Goal: Information Seeking & Learning: Learn about a topic

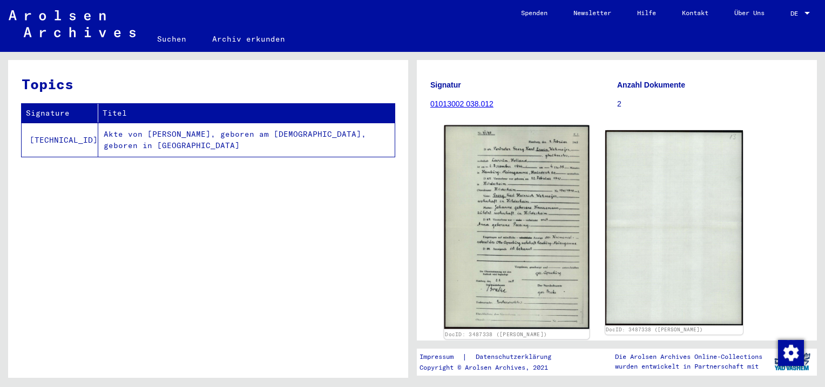
scroll to position [108, 0]
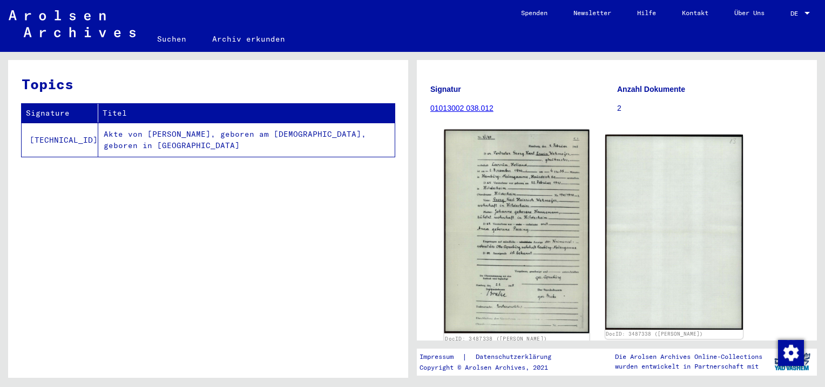
click at [537, 248] on img at bounding box center [517, 232] width 145 height 204
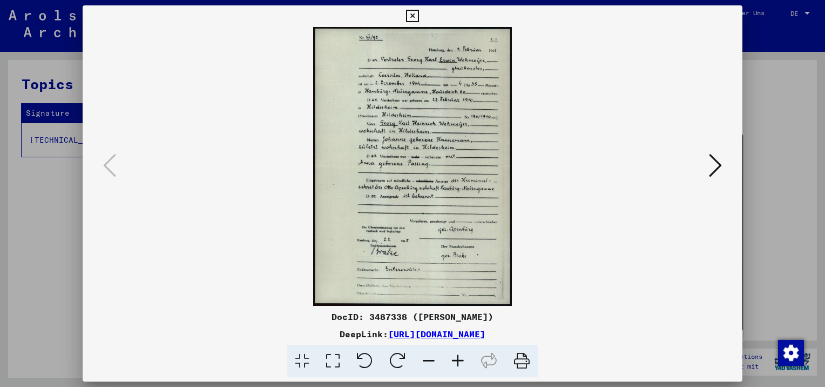
click at [458, 363] on icon at bounding box center [457, 361] width 29 height 33
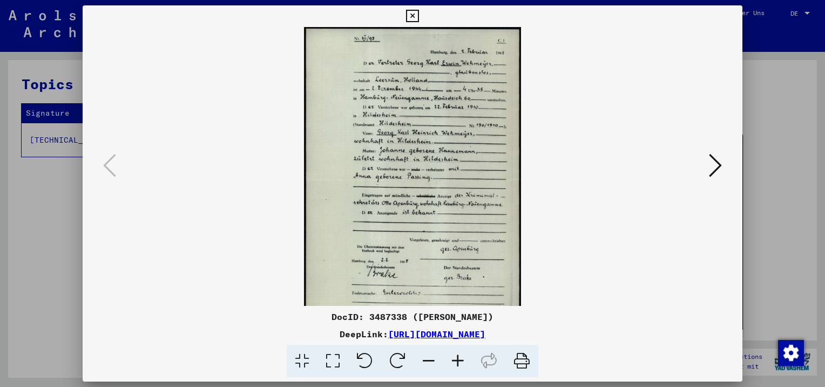
click at [458, 363] on icon at bounding box center [457, 361] width 29 height 33
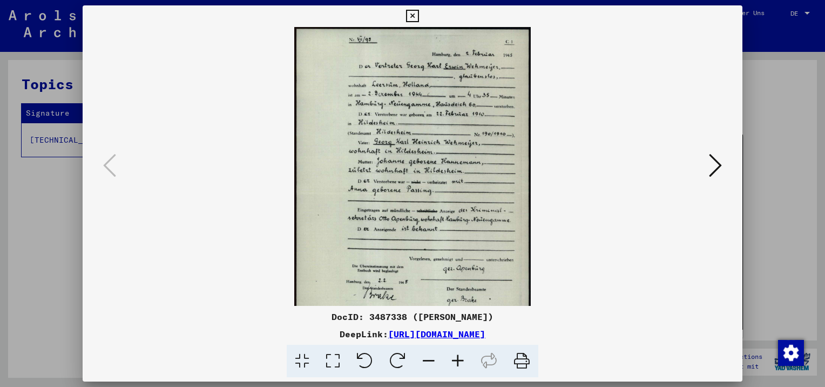
click at [458, 363] on icon at bounding box center [457, 361] width 29 height 33
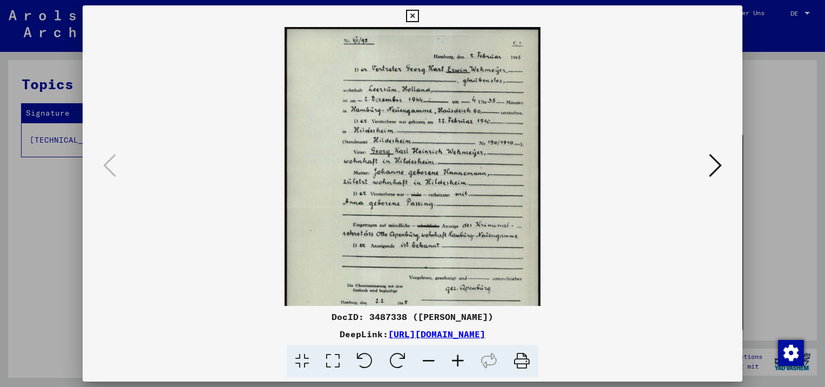
click at [459, 363] on icon at bounding box center [457, 361] width 29 height 33
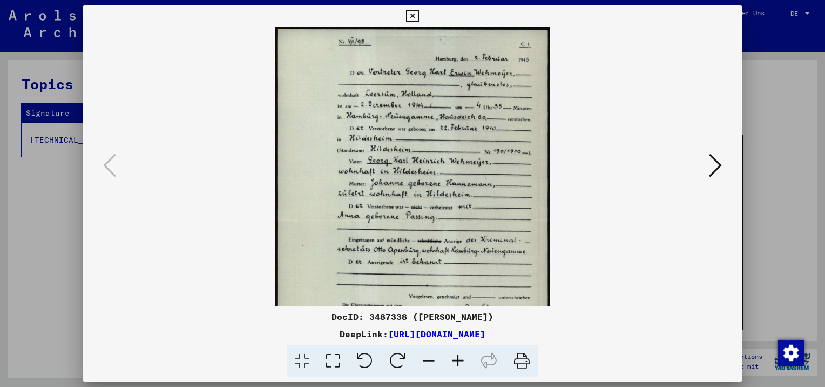
click at [459, 363] on icon at bounding box center [457, 361] width 29 height 33
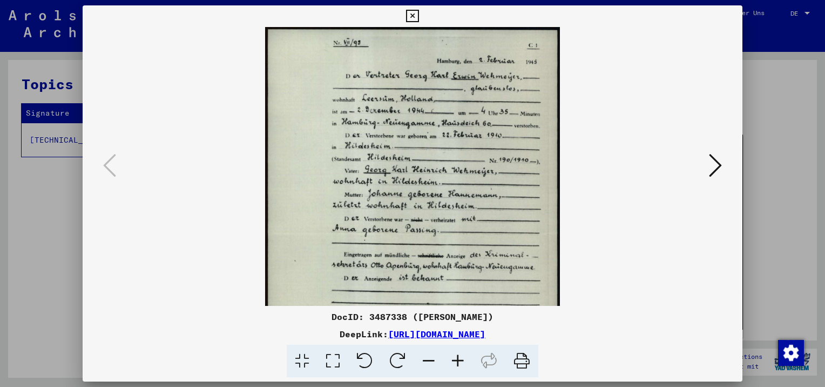
click at [459, 363] on icon at bounding box center [457, 361] width 29 height 33
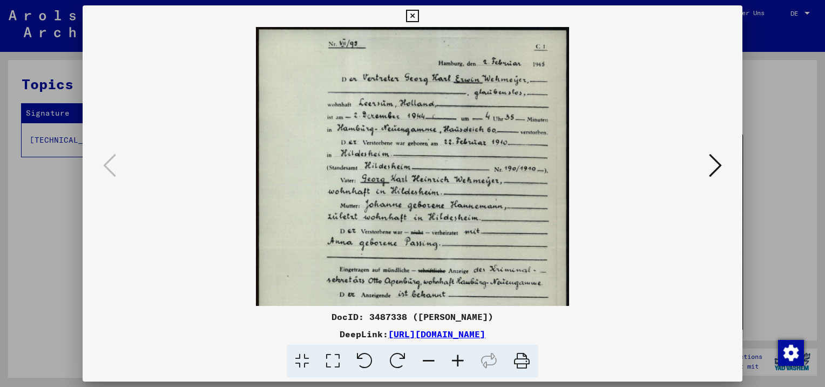
click at [459, 363] on icon at bounding box center [457, 361] width 29 height 33
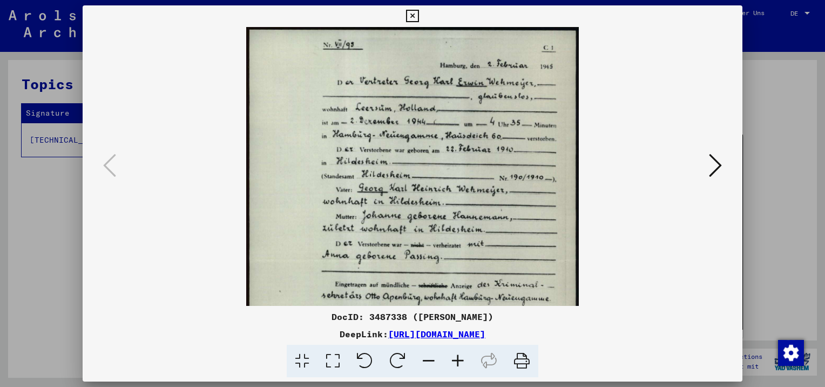
click at [459, 363] on icon at bounding box center [457, 361] width 29 height 33
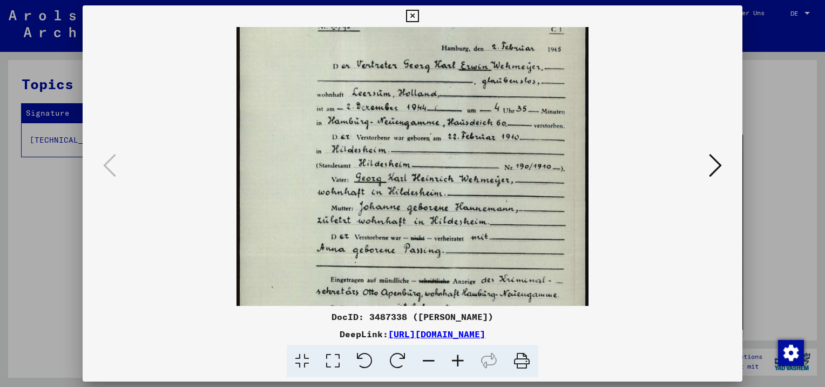
scroll to position [38, 0]
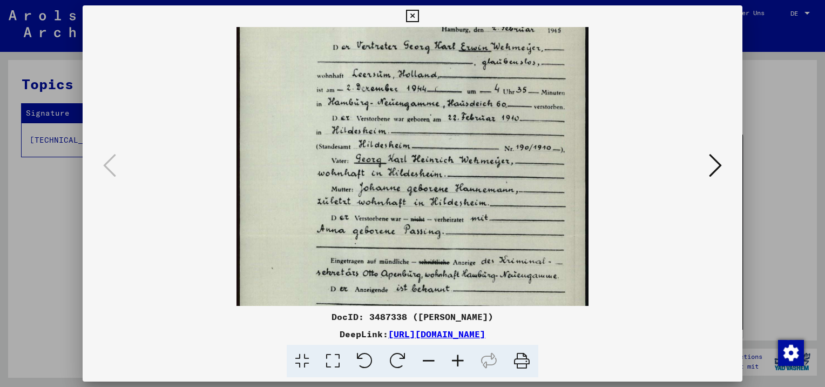
drag, startPoint x: 439, startPoint y: 201, endPoint x: 437, endPoint y: 164, distance: 37.3
click at [437, 164] on img at bounding box center [413, 236] width 352 height 495
click at [410, 13] on icon at bounding box center [412, 16] width 12 height 13
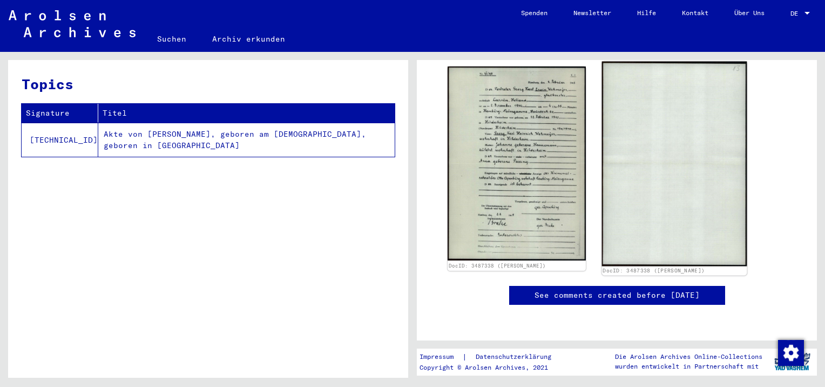
scroll to position [324, 0]
